Goal: Find specific page/section: Find specific page/section

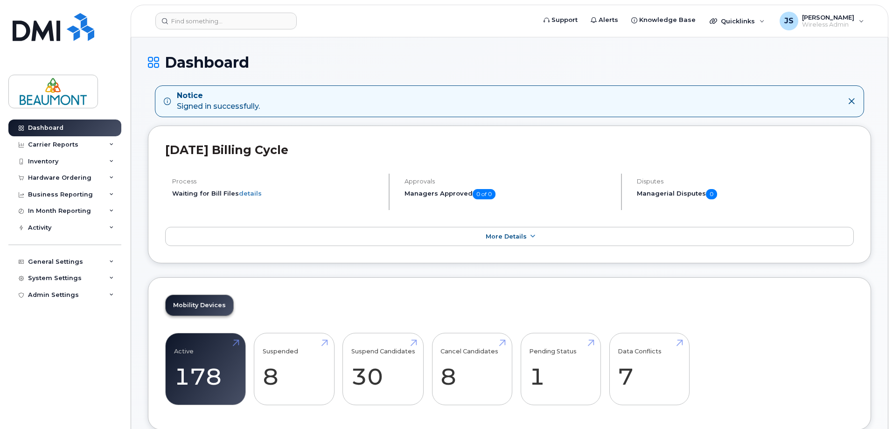
click at [213, 319] on div "Mobility Devices Active 178 Suspended 8 Suspend Candidates 30 Cancel Candidates…" at bounding box center [510, 353] width 724 height 153
click at [204, 361] on link "Active 178" at bounding box center [205, 369] width 63 height 62
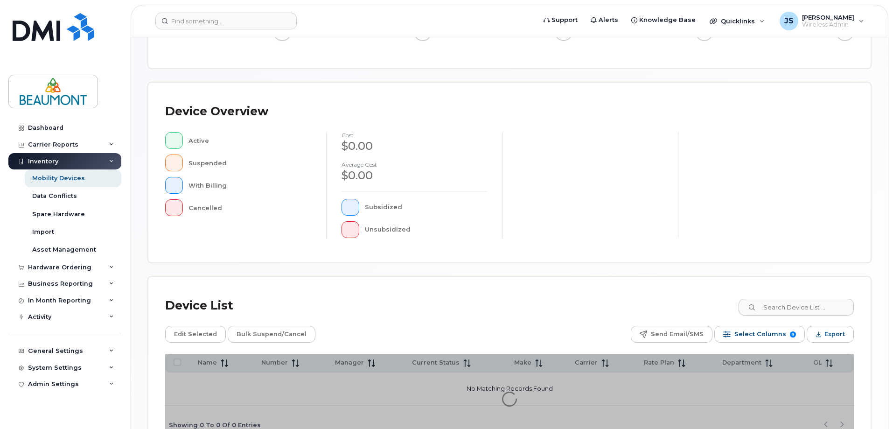
scroll to position [151, 0]
click at [797, 315] on input at bounding box center [796, 306] width 116 height 17
click at [791, 305] on input "J" at bounding box center [796, 306] width 116 height 17
type input "Joey"
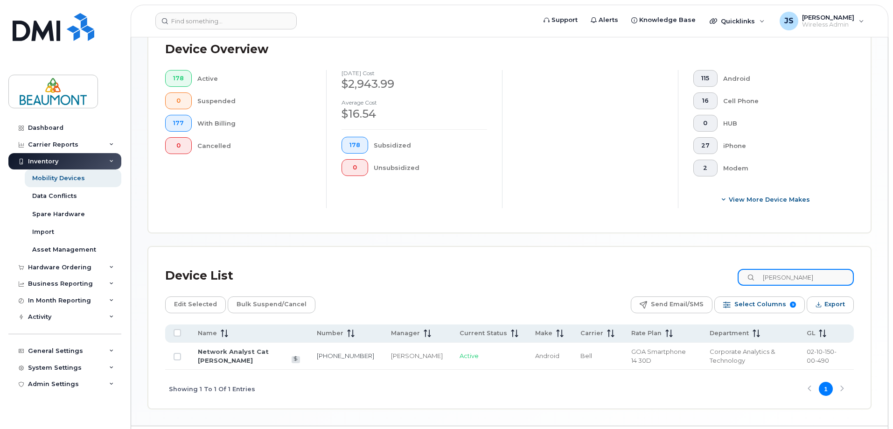
scroll to position [230, 0]
